Goal: Information Seeking & Learning: Learn about a topic

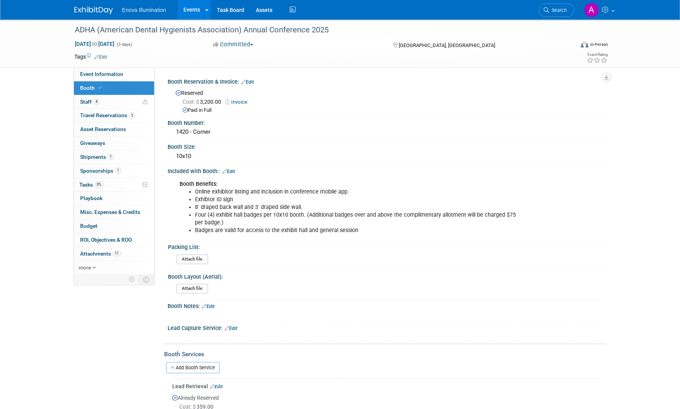
click at [83, 9] on img at bounding box center [93, 11] width 39 height 8
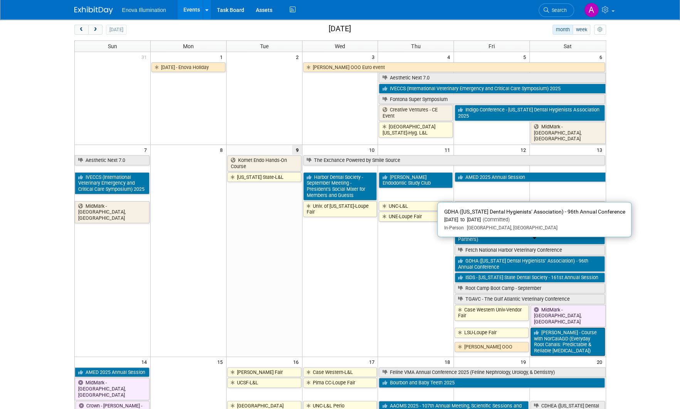
scroll to position [77, 0]
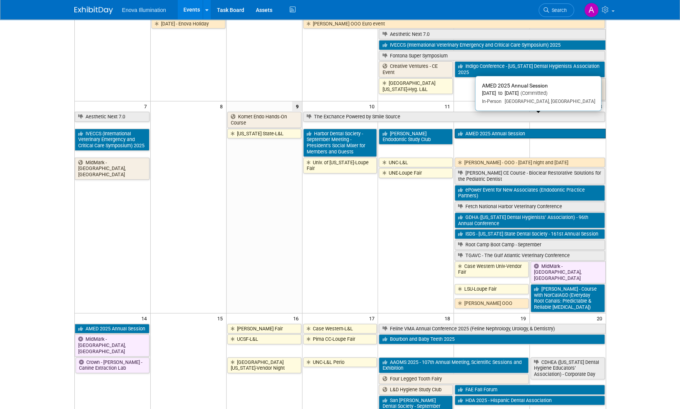
click at [505, 129] on link "AMED 2025 Annual Session" at bounding box center [530, 134] width 151 height 10
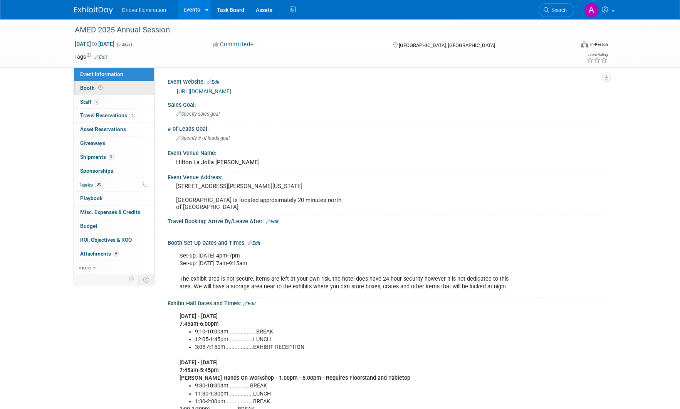
click at [128, 83] on link "Booth" at bounding box center [114, 87] width 80 height 13
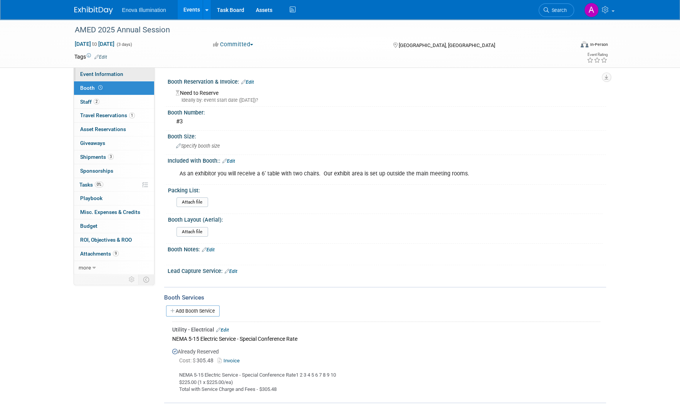
click at [128, 73] on link "Event Information" at bounding box center [114, 73] width 80 height 13
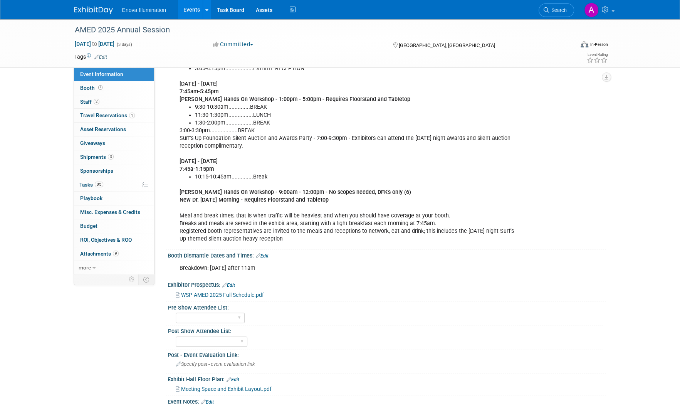
scroll to position [308, 0]
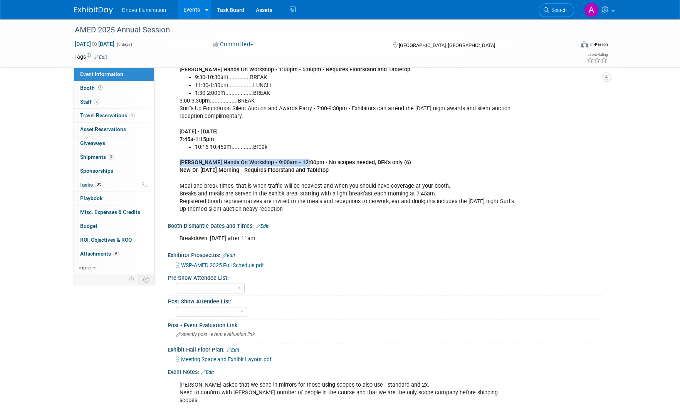
drag, startPoint x: 180, startPoint y: 167, endPoint x: 303, endPoint y: 167, distance: 123.0
click at [303, 166] on b "Juan Carlos Hands On Workshop - 9:00am - 12:00pm - No scopes needed, DFK's only…" at bounding box center [296, 162] width 232 height 7
drag, startPoint x: 303, startPoint y: 167, endPoint x: 376, endPoint y: 195, distance: 77.7
click at [376, 195] on div "Friday - 9/12/25 7:45am-6:00pm 9:10-10:00am..................BREAK 12:05-1:45pm…" at bounding box center [347, 108] width 347 height 217
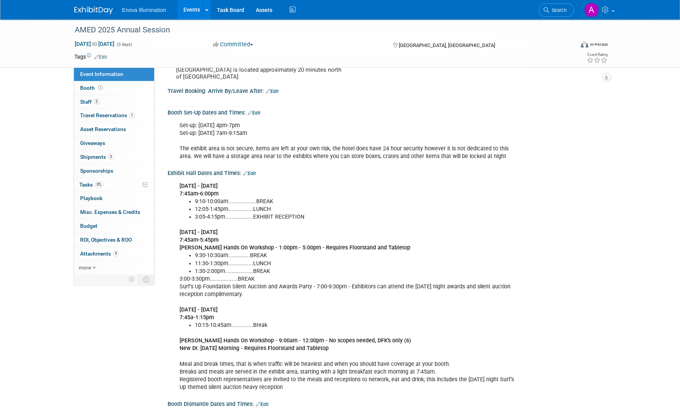
scroll to position [116, 0]
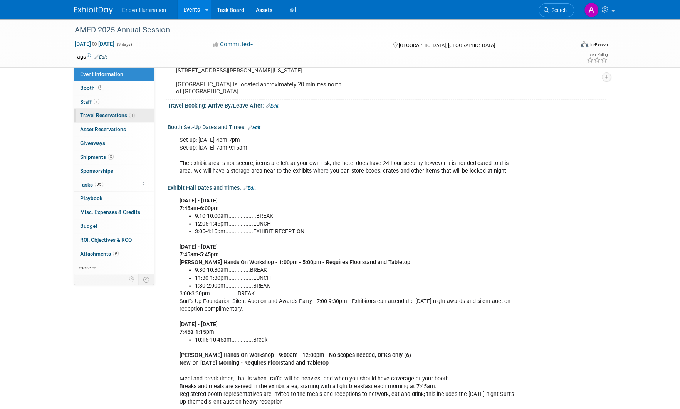
click at [107, 118] on span "Travel Reservations 1" at bounding box center [107, 115] width 55 height 6
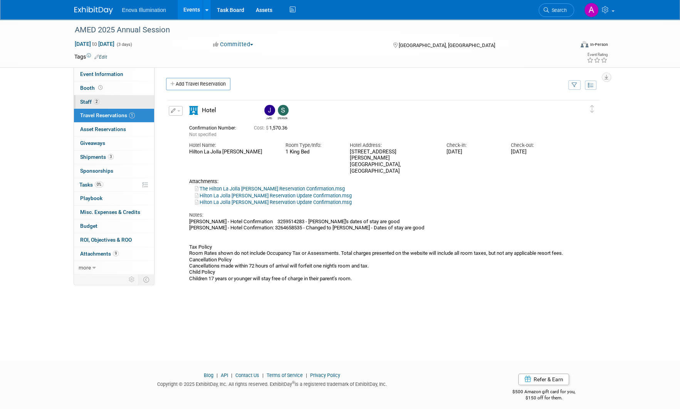
click at [103, 100] on link "2 Staff 2" at bounding box center [114, 101] width 80 height 13
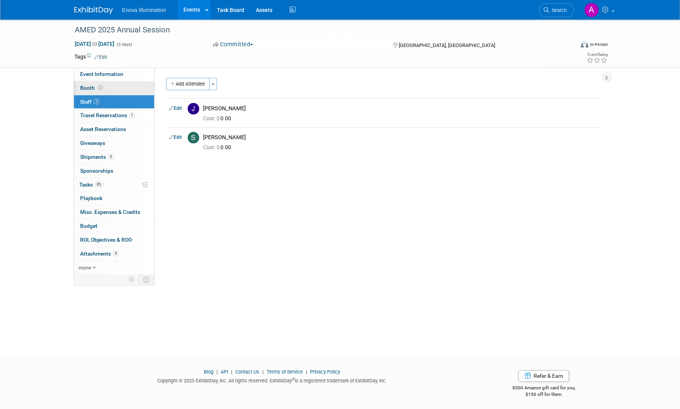
click at [104, 88] on link "Booth" at bounding box center [114, 87] width 80 height 13
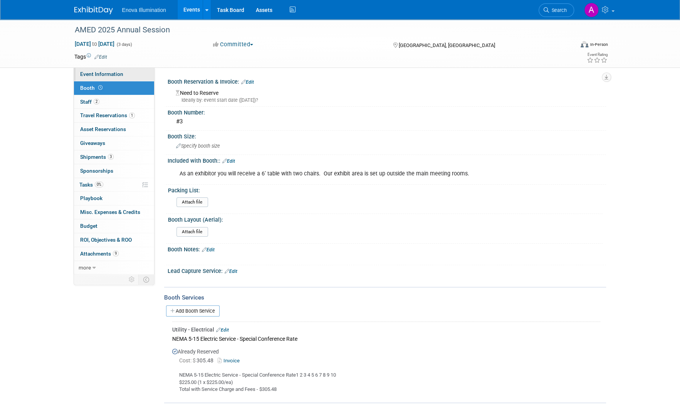
click at [109, 73] on span "Event Information" at bounding box center [101, 74] width 43 height 6
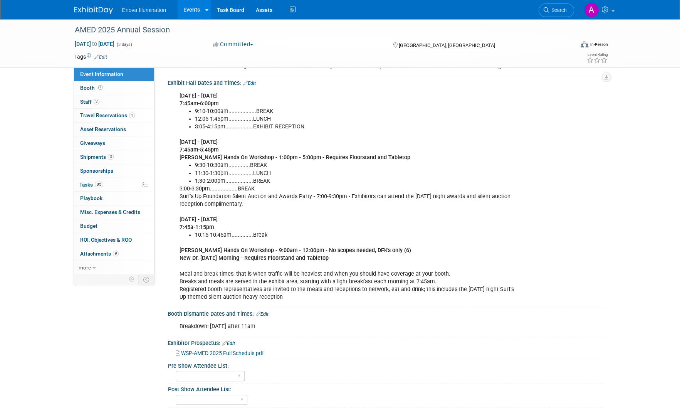
scroll to position [231, 0]
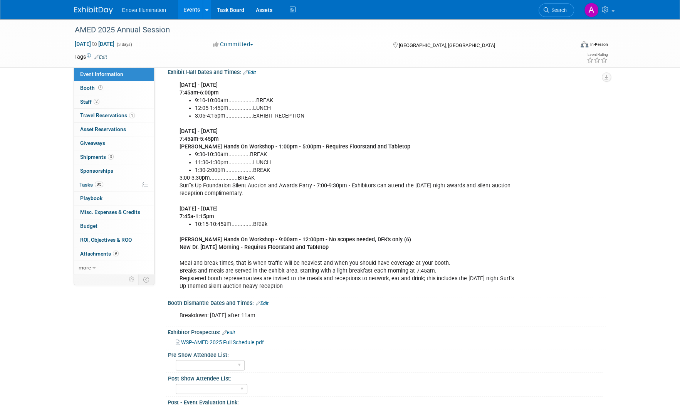
click at [246, 345] on span "WSP-AMED 2025 Full Schedule.pdf" at bounding box center [222, 342] width 83 height 6
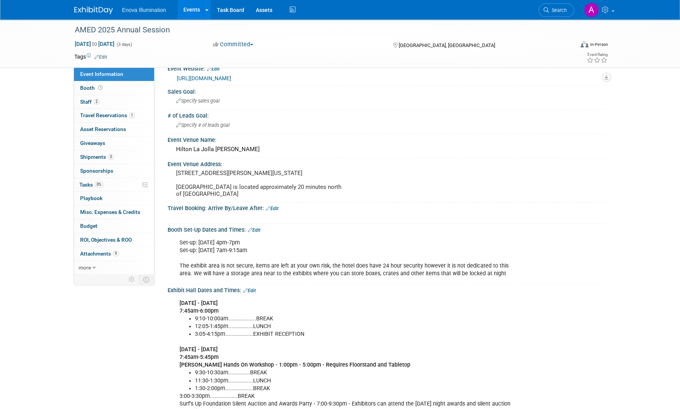
scroll to position [0, 0]
